Goal: Information Seeking & Learning: Learn about a topic

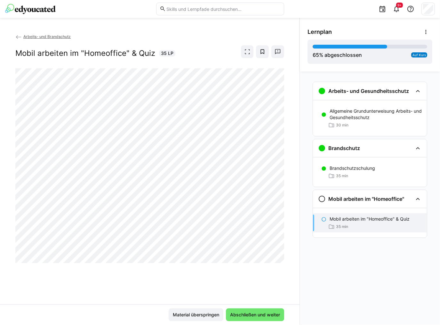
click at [153, 269] on div "Arbeits- und Brandschutz Mobil arbeiten im "Homeoffice" & Quiz 35 LP" at bounding box center [149, 168] width 299 height 271
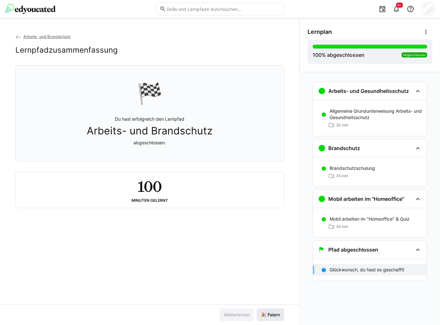
click at [275, 312] on span "🎉 Feiern" at bounding box center [270, 315] width 21 height 6
click at [18, 36] on eds-icon at bounding box center [18, 37] width 6 height 6
